Goal: Task Accomplishment & Management: Manage account settings

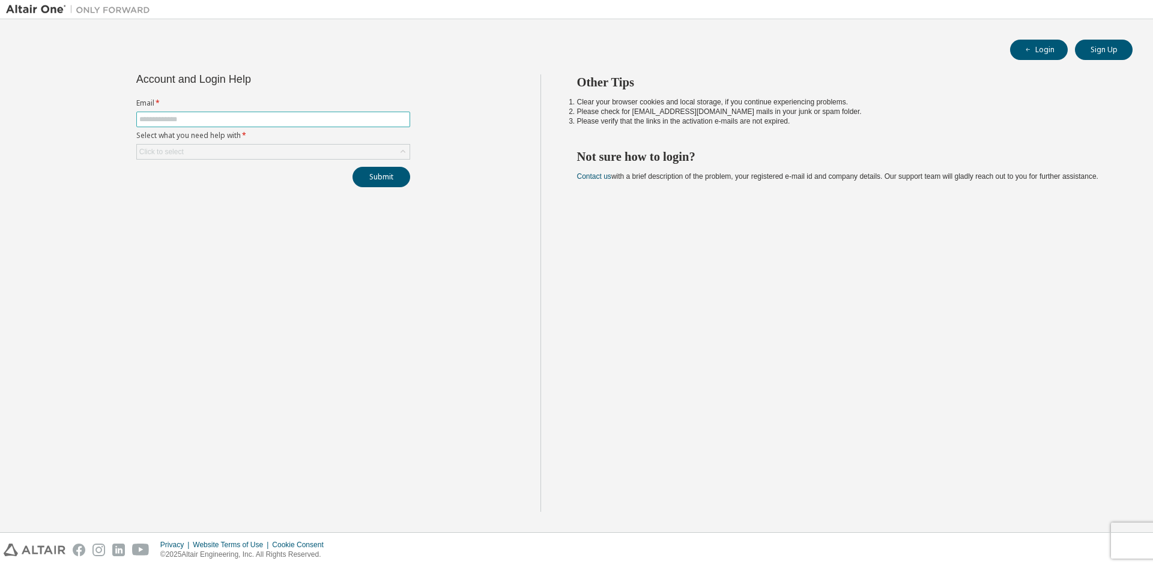
click at [180, 118] on input "text" at bounding box center [273, 120] width 268 height 10
click at [202, 120] on input "text" at bounding box center [273, 120] width 268 height 10
type input "**********"
click at [197, 148] on div "Click to select" at bounding box center [273, 152] width 273 height 14
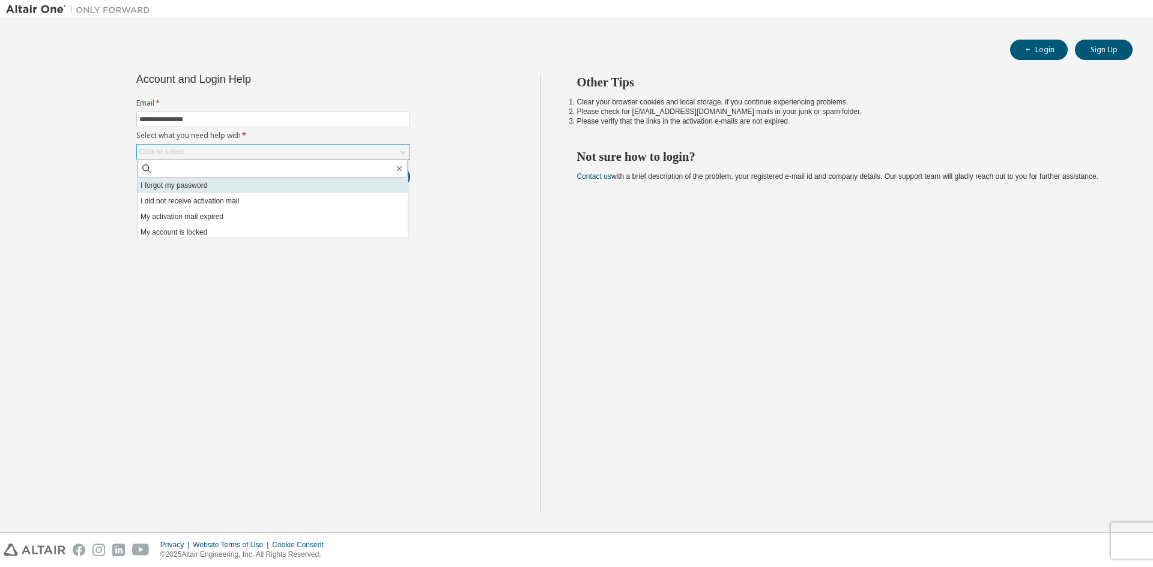
click at [186, 185] on li "I forgot my password" at bounding box center [273, 186] width 270 height 16
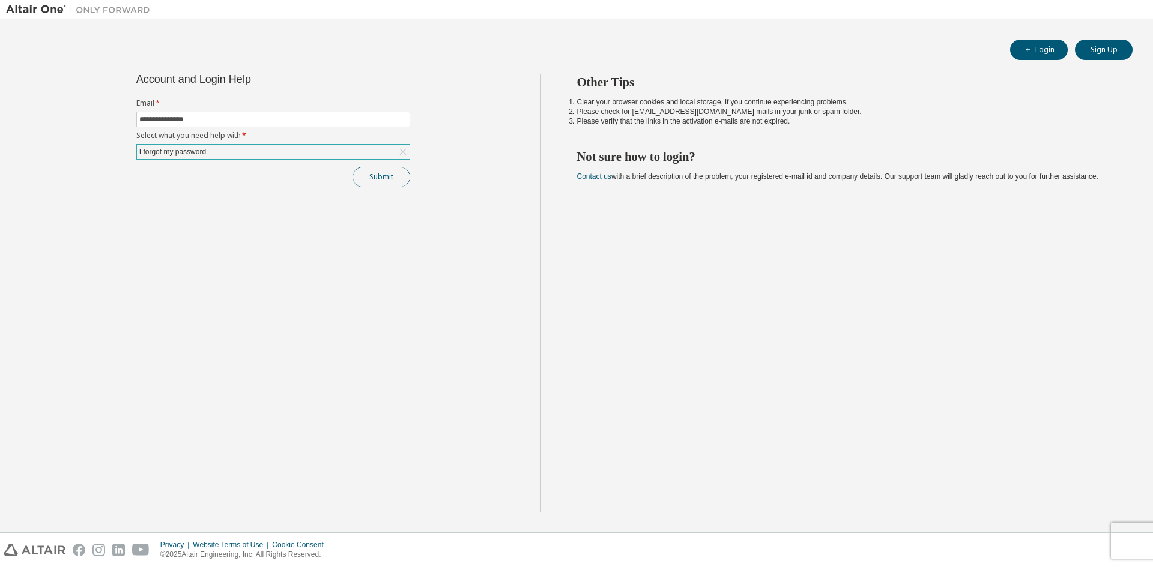
click at [358, 176] on button "Submit" at bounding box center [381, 177] width 58 height 20
